Goal: Information Seeking & Learning: Learn about a topic

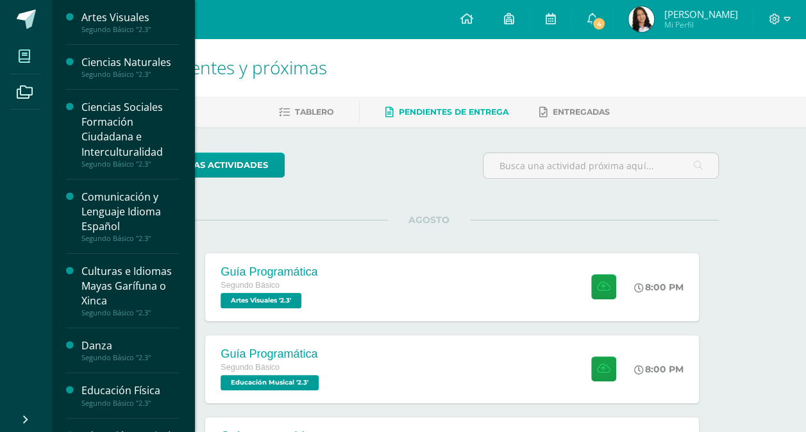
click at [29, 53] on icon at bounding box center [25, 56] width 12 height 13
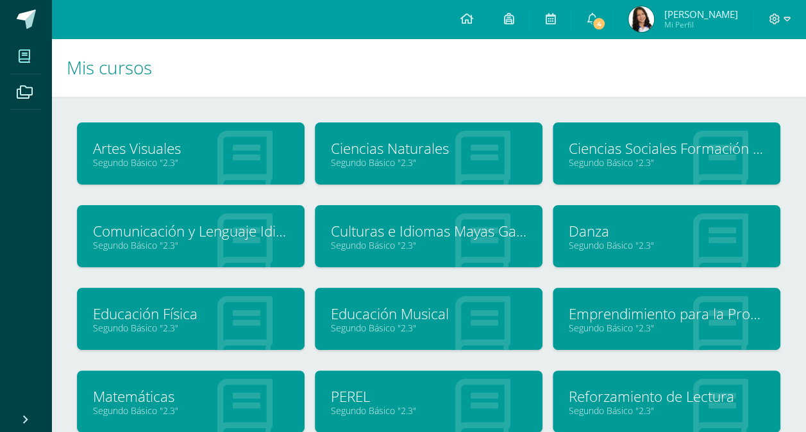
click at [219, 152] on link "Artes Visuales" at bounding box center [191, 148] width 196 height 20
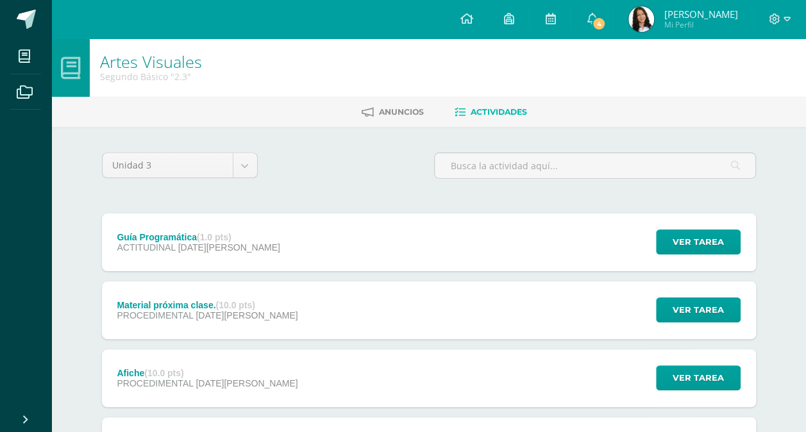
click at [240, 301] on strong "(10.0 pts)" at bounding box center [234, 305] width 39 height 10
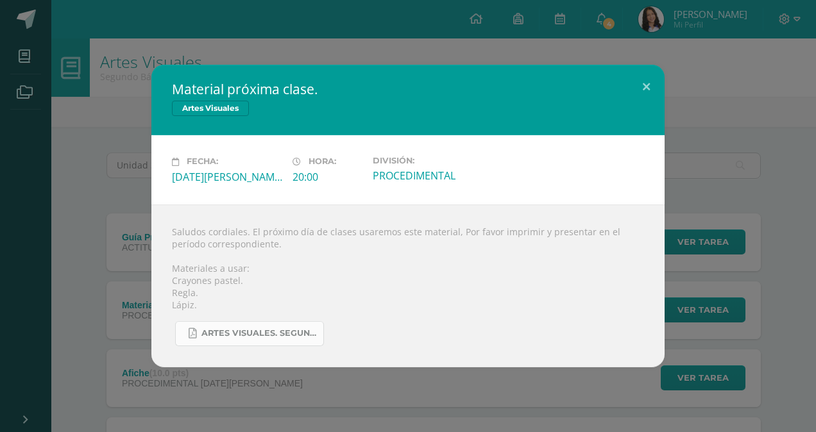
click at [224, 339] on link "Artes visuales. Segundo Básico..pdf" at bounding box center [249, 333] width 149 height 25
